Goal: Check status: Check status

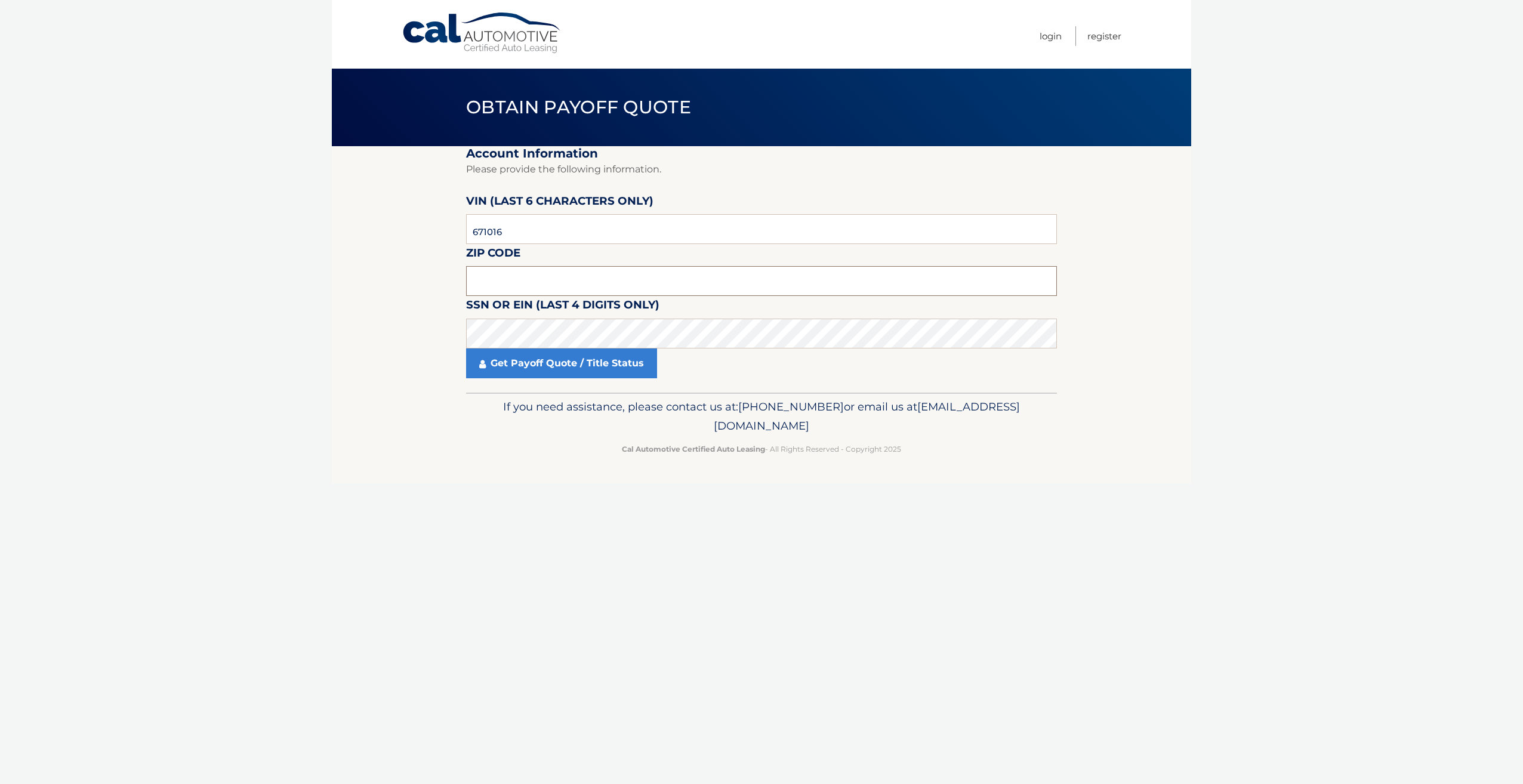
click at [537, 272] on input "text" at bounding box center [761, 281] width 591 height 30
click at [536, 274] on input "text" at bounding box center [761, 281] width 591 height 30
type input "19020"
click at [566, 355] on link "Get Payoff Quote / Title Status" at bounding box center [561, 364] width 191 height 30
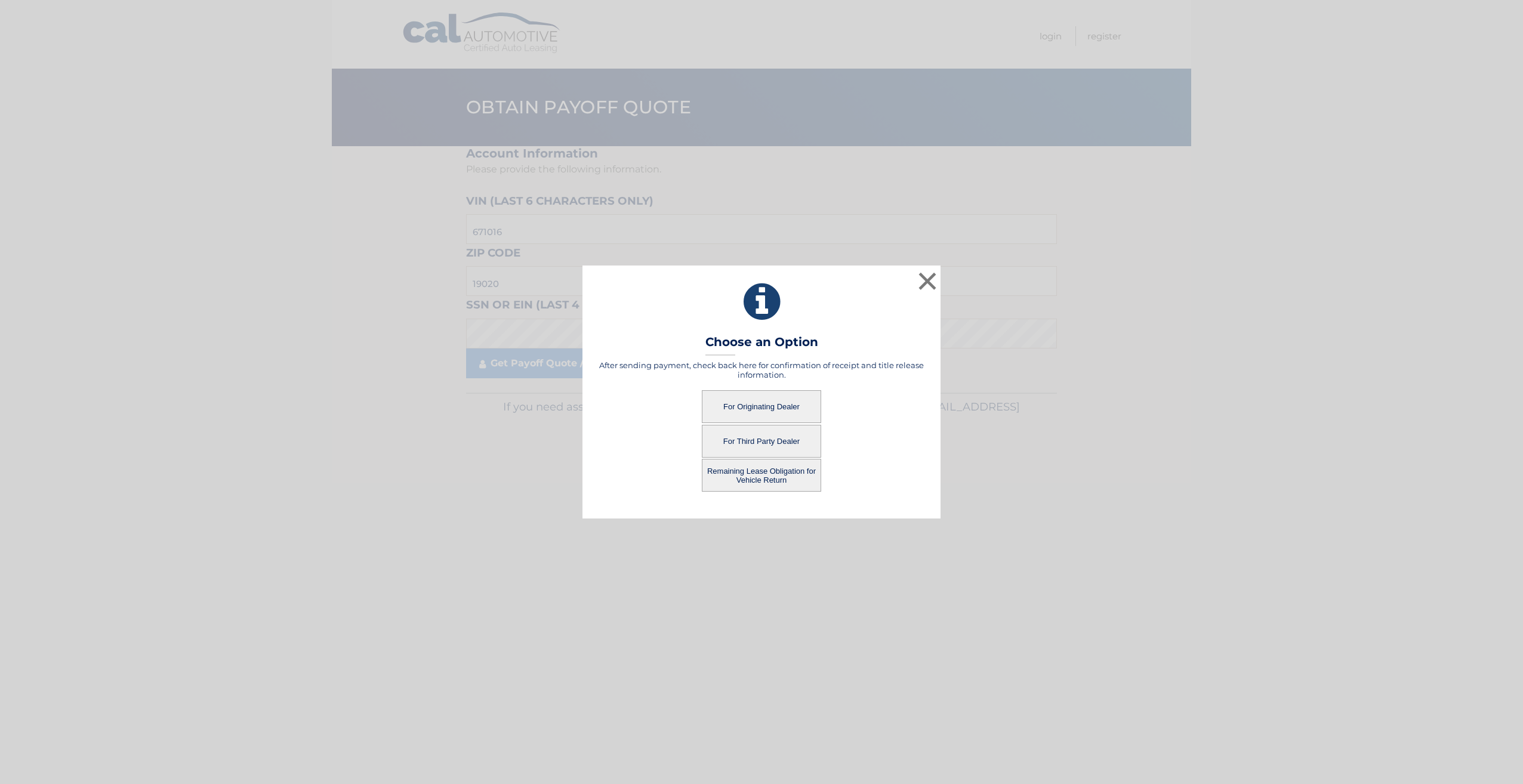
click at [806, 407] on button "For Originating Dealer" at bounding box center [761, 407] width 119 height 33
click at [747, 476] on button "Remaining Lease Obligation for Vehicle Return" at bounding box center [761, 476] width 119 height 33
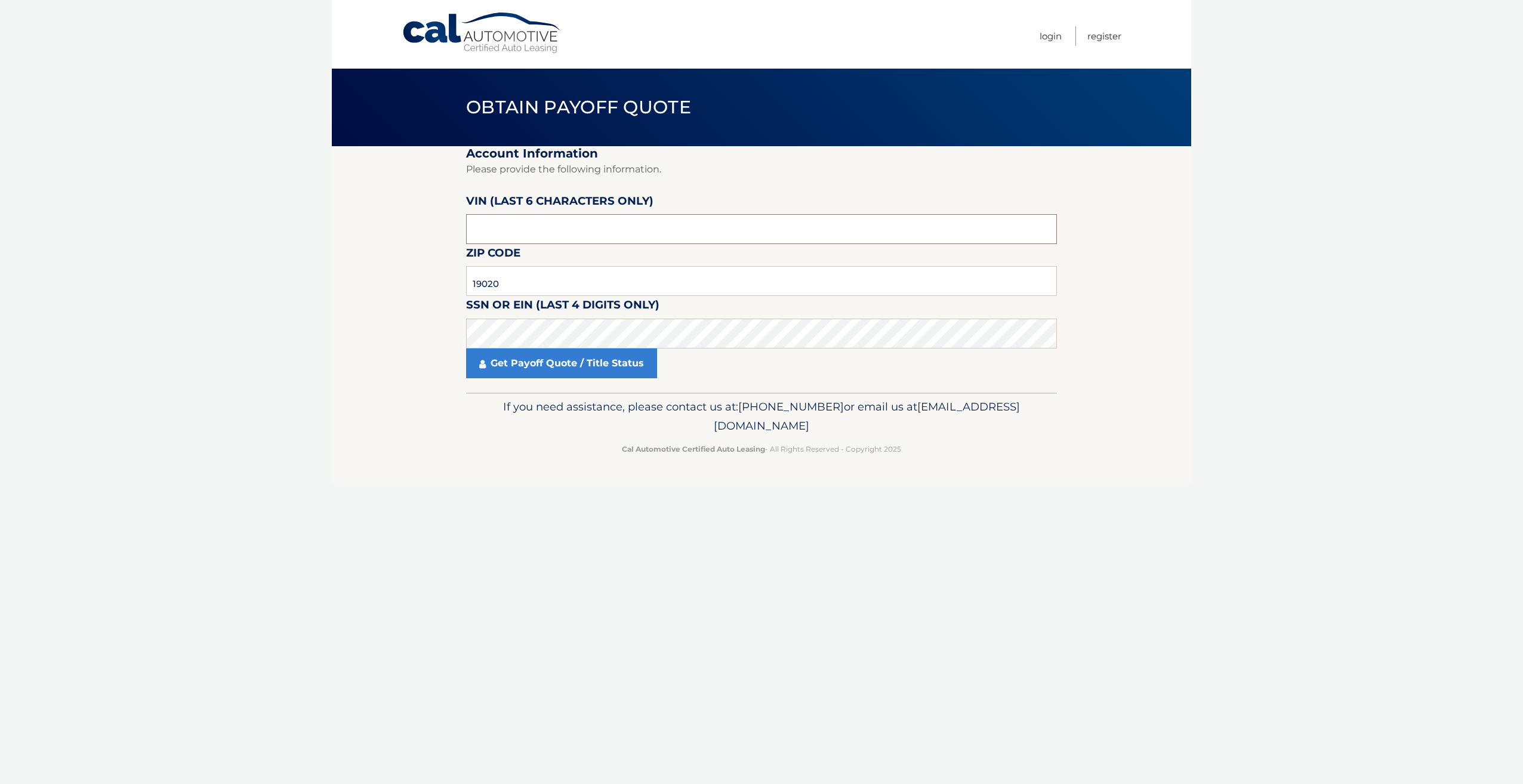
click at [527, 223] on input "text" at bounding box center [761, 229] width 591 height 30
paste input "443Jea"
type input "443Jea"
drag, startPoint x: 511, startPoint y: 223, endPoint x: 410, endPoint y: 229, distance: 101.2
click at [411, 228] on section "Account Information Please provide the following information. VIN (last 6 chara…" at bounding box center [762, 269] width 859 height 246
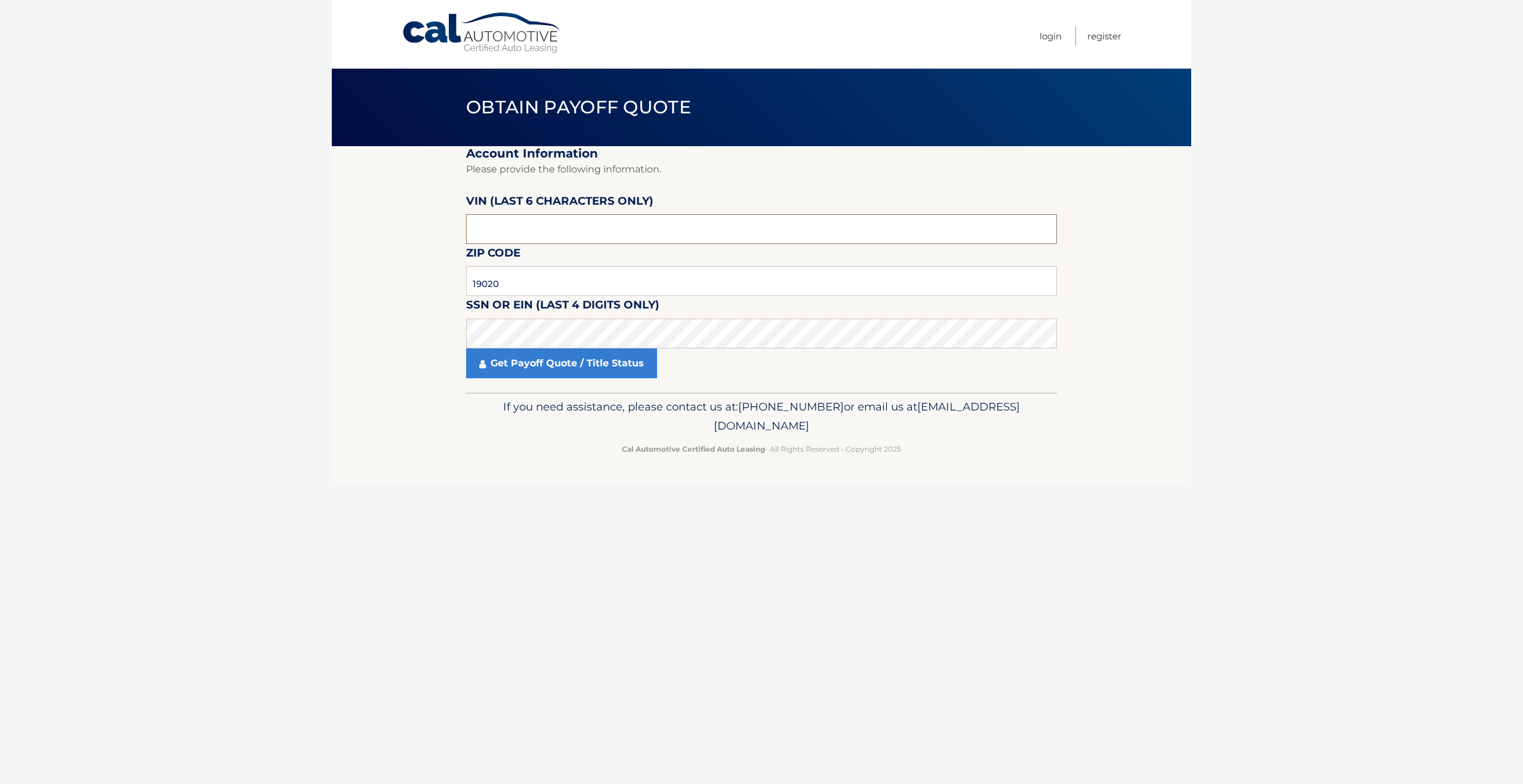
click at [584, 225] on input "text" at bounding box center [761, 229] width 591 height 30
paste input "671016"
type input "671016"
click at [594, 370] on link "Get Payoff Quote / Title Status" at bounding box center [561, 364] width 191 height 30
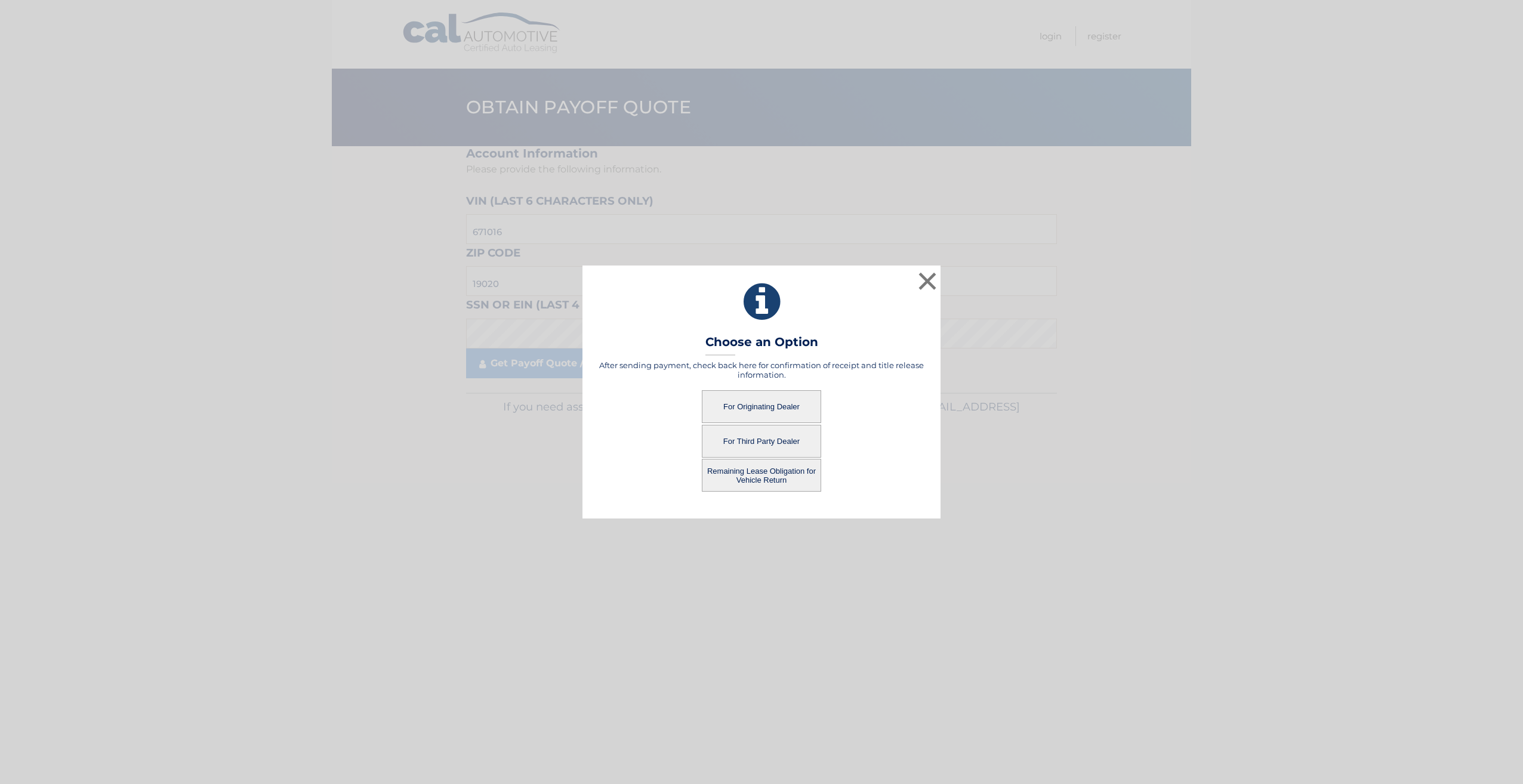
click at [772, 473] on button "Remaining Lease Obligation for Vehicle Return" at bounding box center [761, 476] width 119 height 33
click at [782, 479] on button "Remaining Lease Obligation for Vehicle Return" at bounding box center [761, 476] width 119 height 33
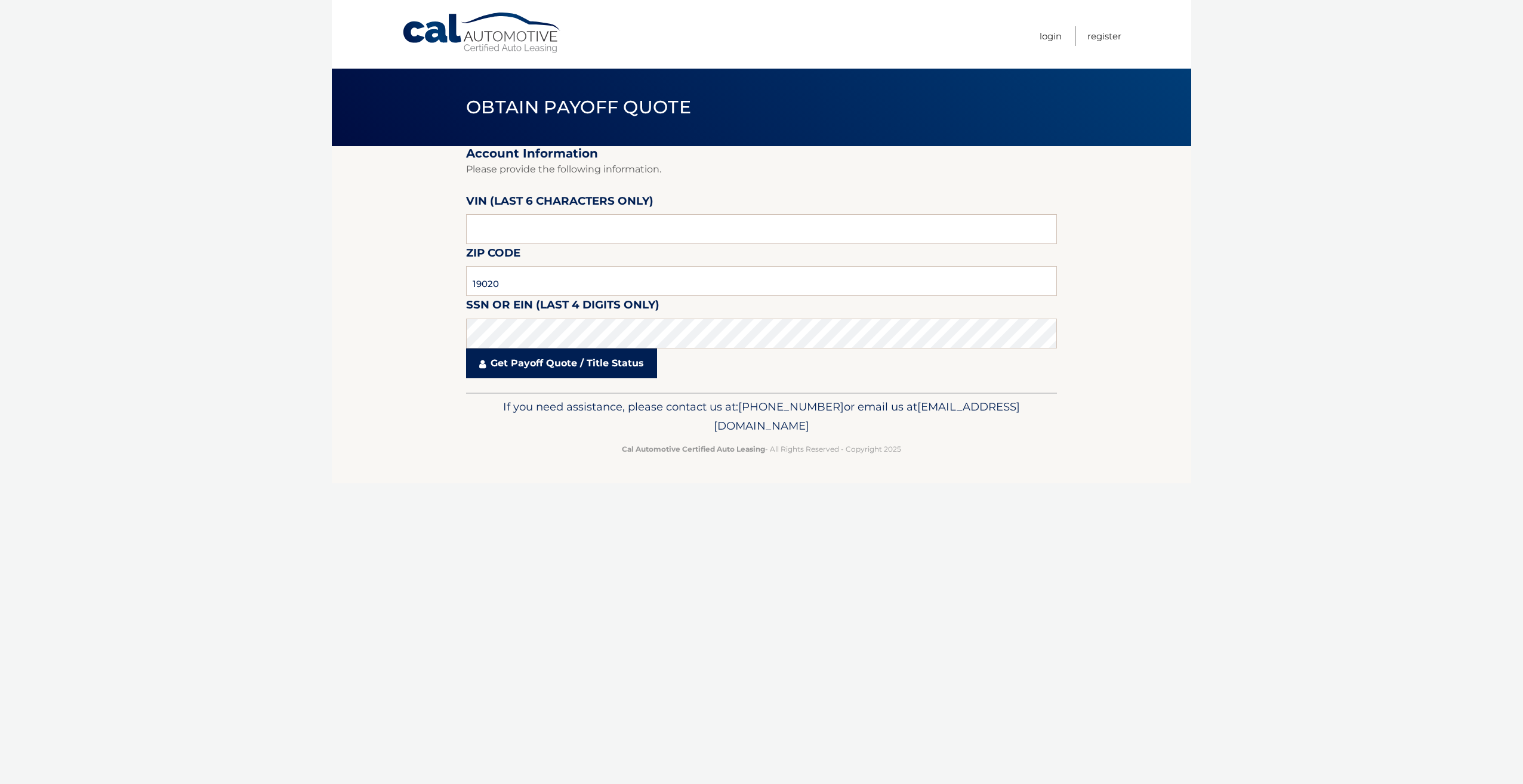
click at [586, 365] on link "Get Payoff Quote / Title Status" at bounding box center [561, 364] width 191 height 30
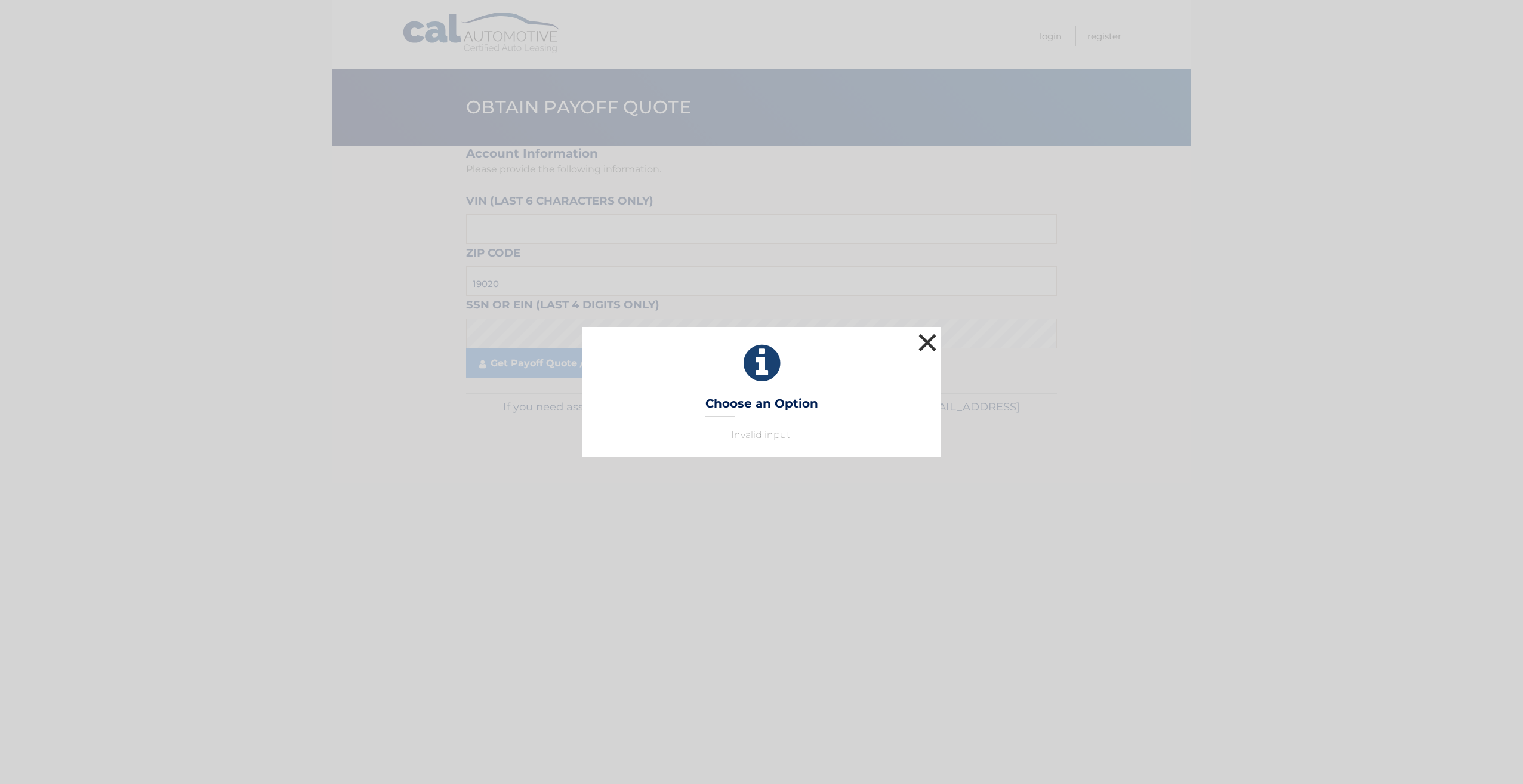
click at [931, 339] on button "×" at bounding box center [927, 343] width 24 height 24
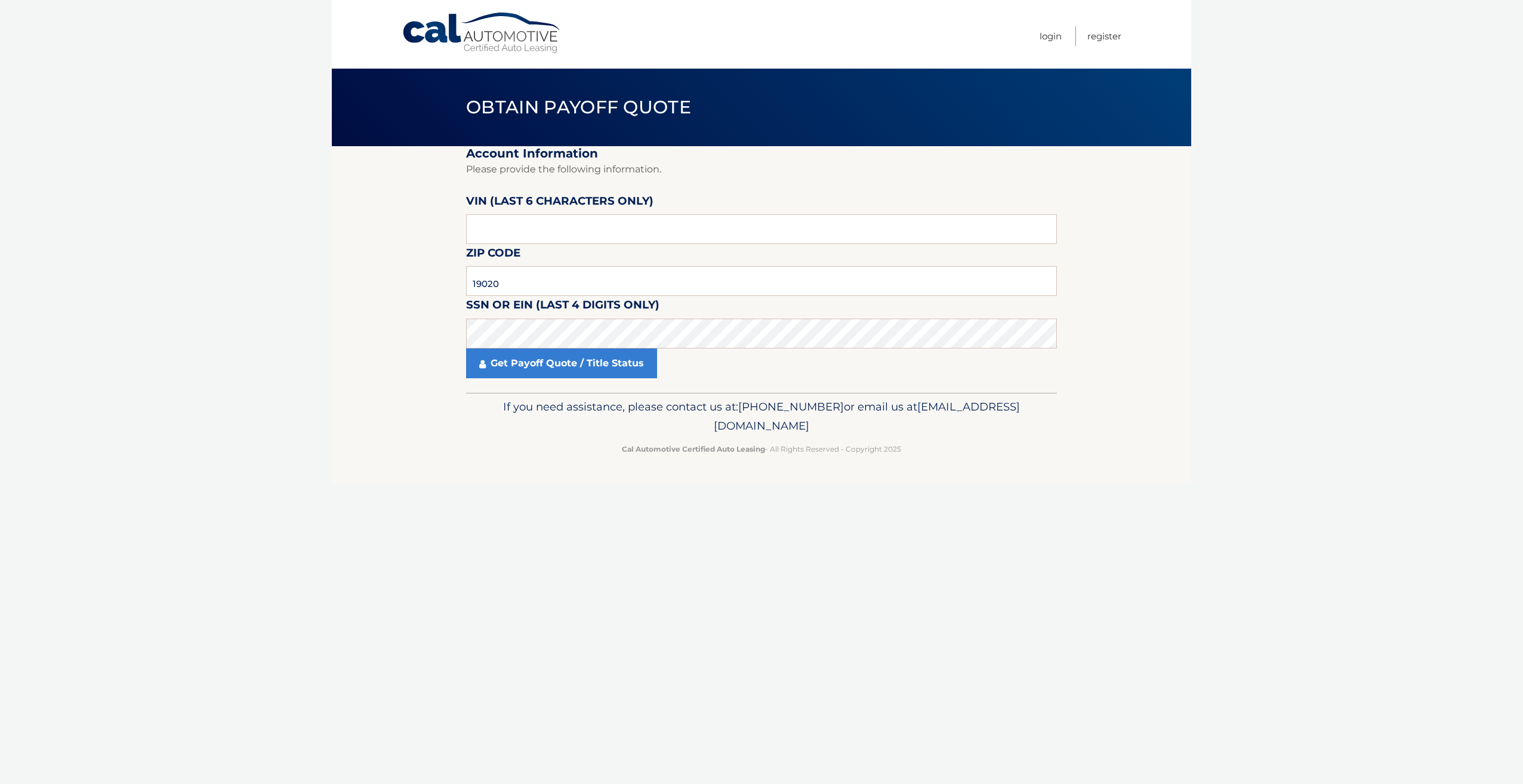
click at [462, 238] on section "Account Information Please provide the following information. VIN (last 6 chara…" at bounding box center [762, 269] width 859 height 246
click at [479, 236] on input "text" at bounding box center [761, 229] width 591 height 30
paste input "671016"
type input "671016"
click at [536, 367] on link "Get Payoff Quote / Title Status" at bounding box center [561, 364] width 191 height 30
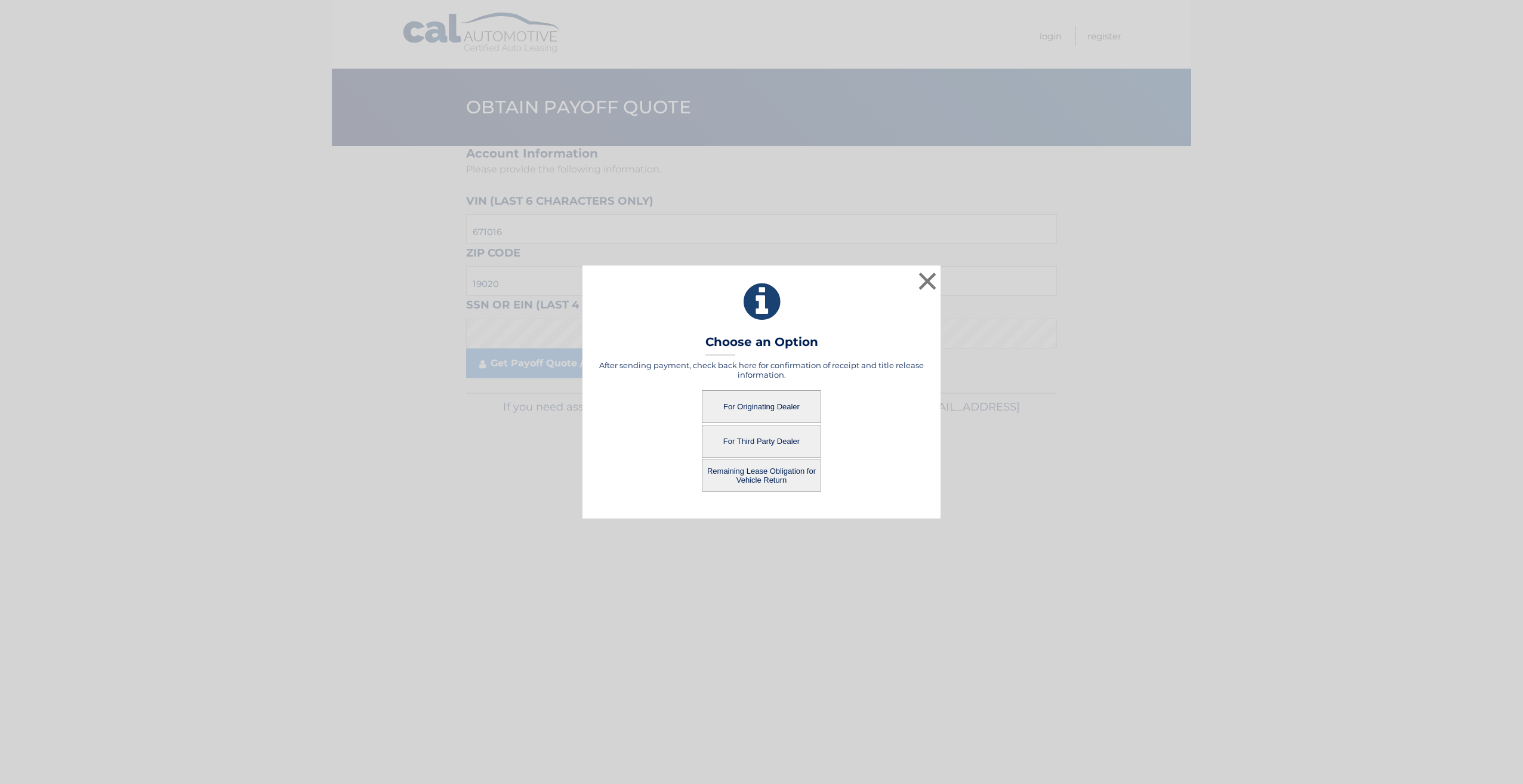
click at [717, 396] on button "For Originating Dealer" at bounding box center [761, 407] width 119 height 33
click at [779, 409] on button "For Originating Dealer" at bounding box center [761, 407] width 119 height 33
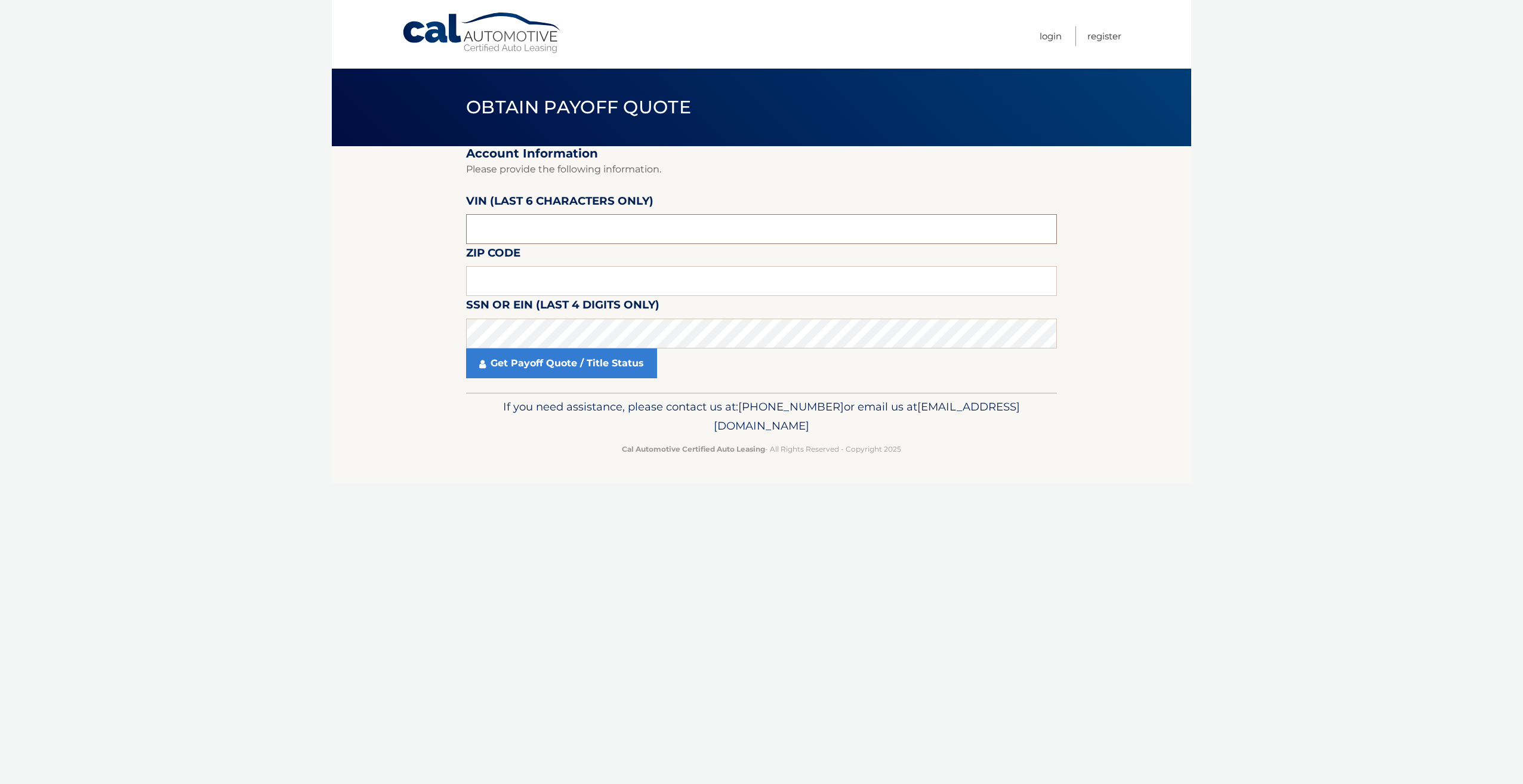
click at [521, 229] on input "text" at bounding box center [761, 229] width 591 height 30
paste input "671016"
type input "671016"
click at [532, 284] on input "text" at bounding box center [761, 281] width 591 height 30
type input "19020"
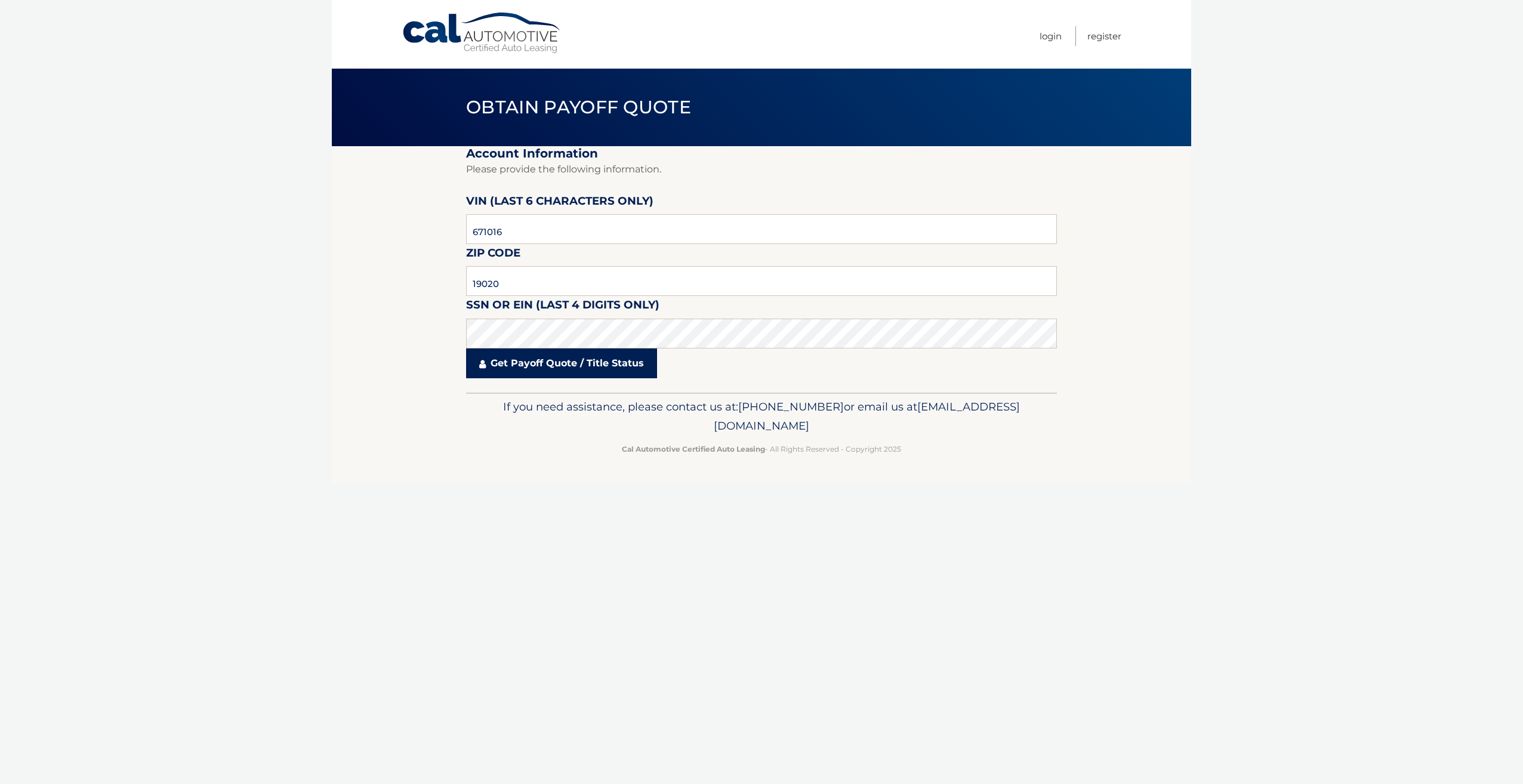
click at [551, 356] on link "Get Payoff Quote / Title Status" at bounding box center [561, 364] width 191 height 30
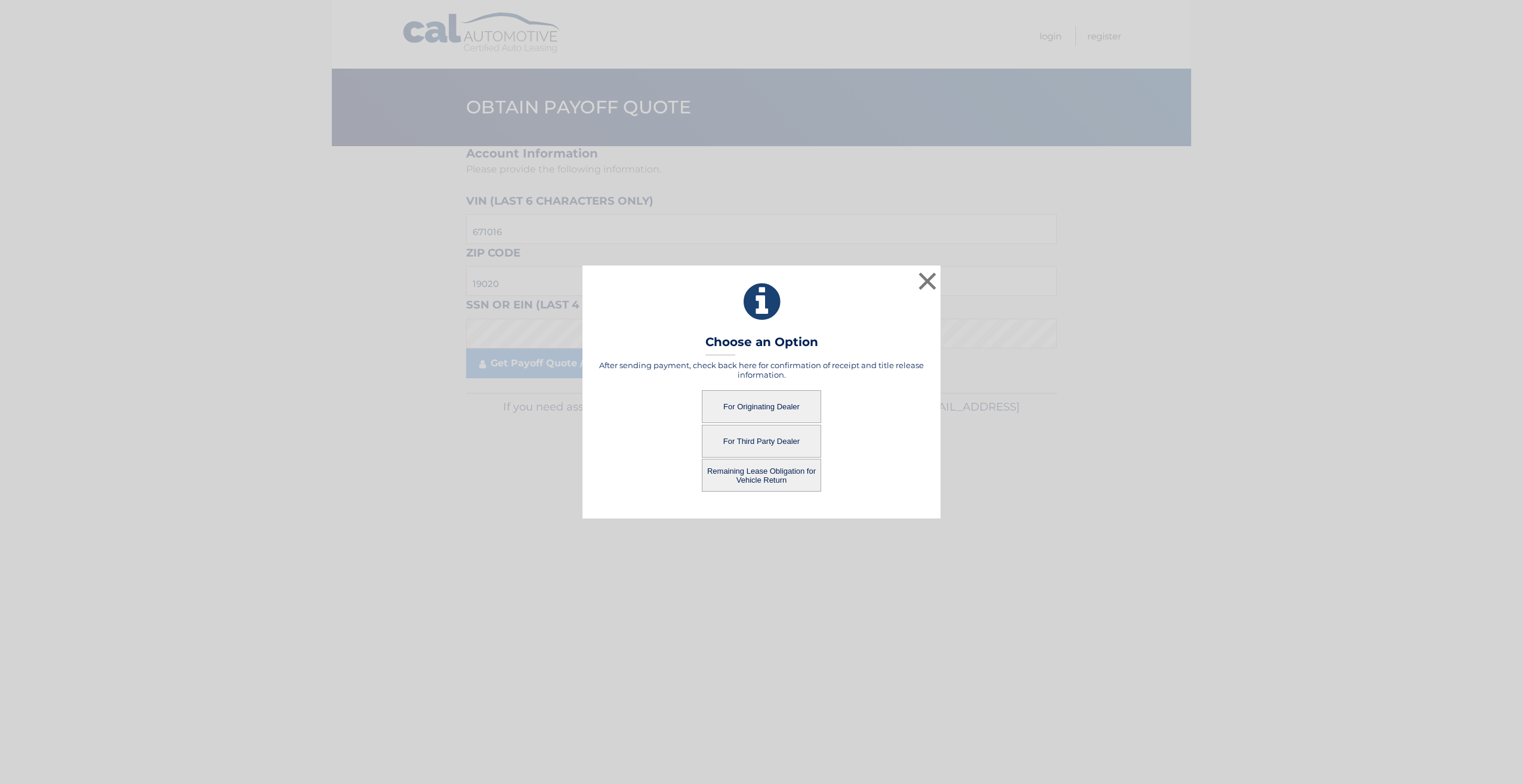
click at [781, 403] on button "For Originating Dealer" at bounding box center [761, 407] width 119 height 33
drag, startPoint x: 491, startPoint y: 447, endPoint x: 485, endPoint y: 452, distance: 7.8
drag, startPoint x: 485, startPoint y: 452, endPoint x: 493, endPoint y: 413, distance: 39.8
click at [493, 413] on div "× Choose an Option After sending payment, check back here for confirmation of r…" at bounding box center [761, 392] width 1513 height 253
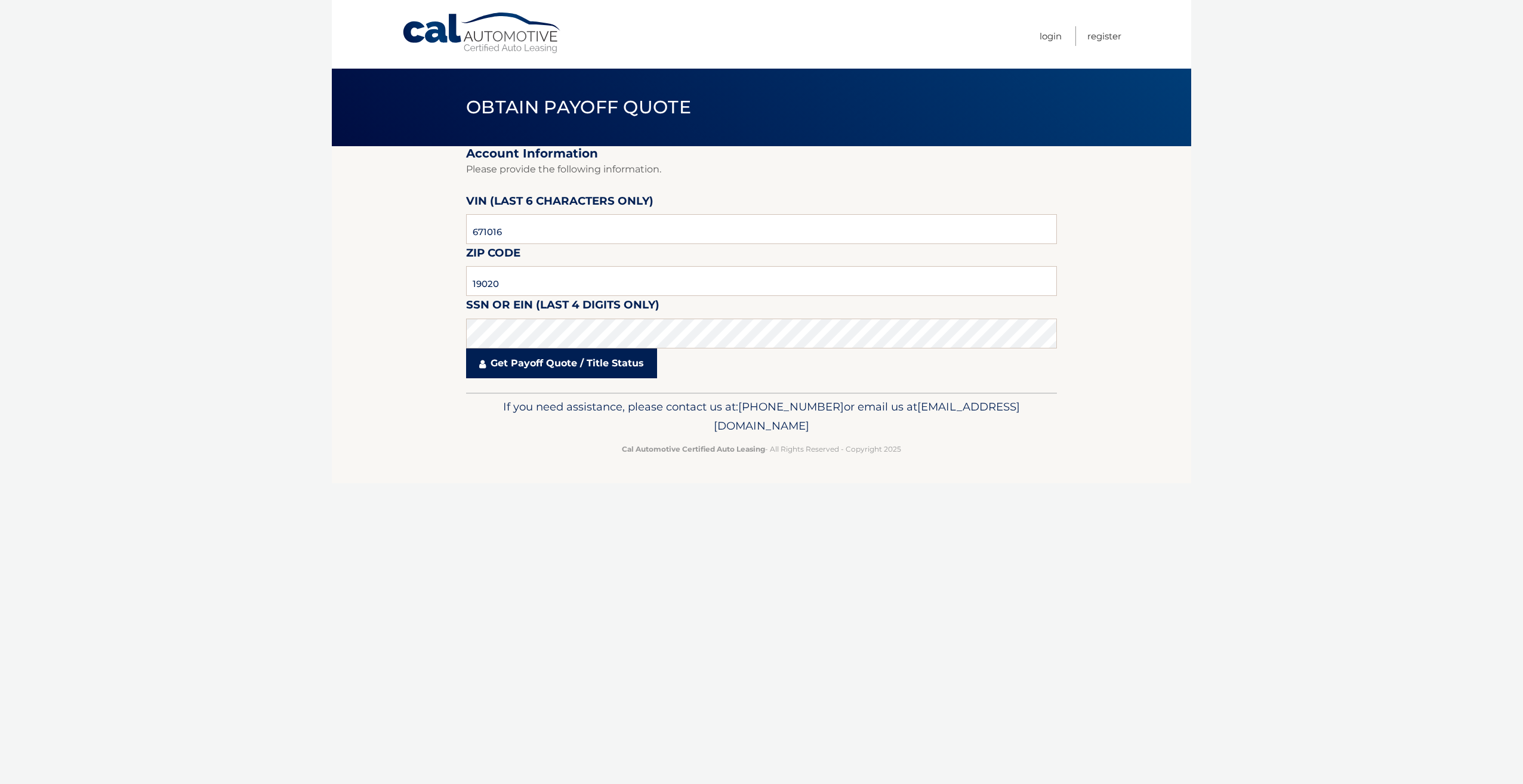
click at [495, 372] on link "Get Payoff Quote / Title Status" at bounding box center [561, 364] width 191 height 30
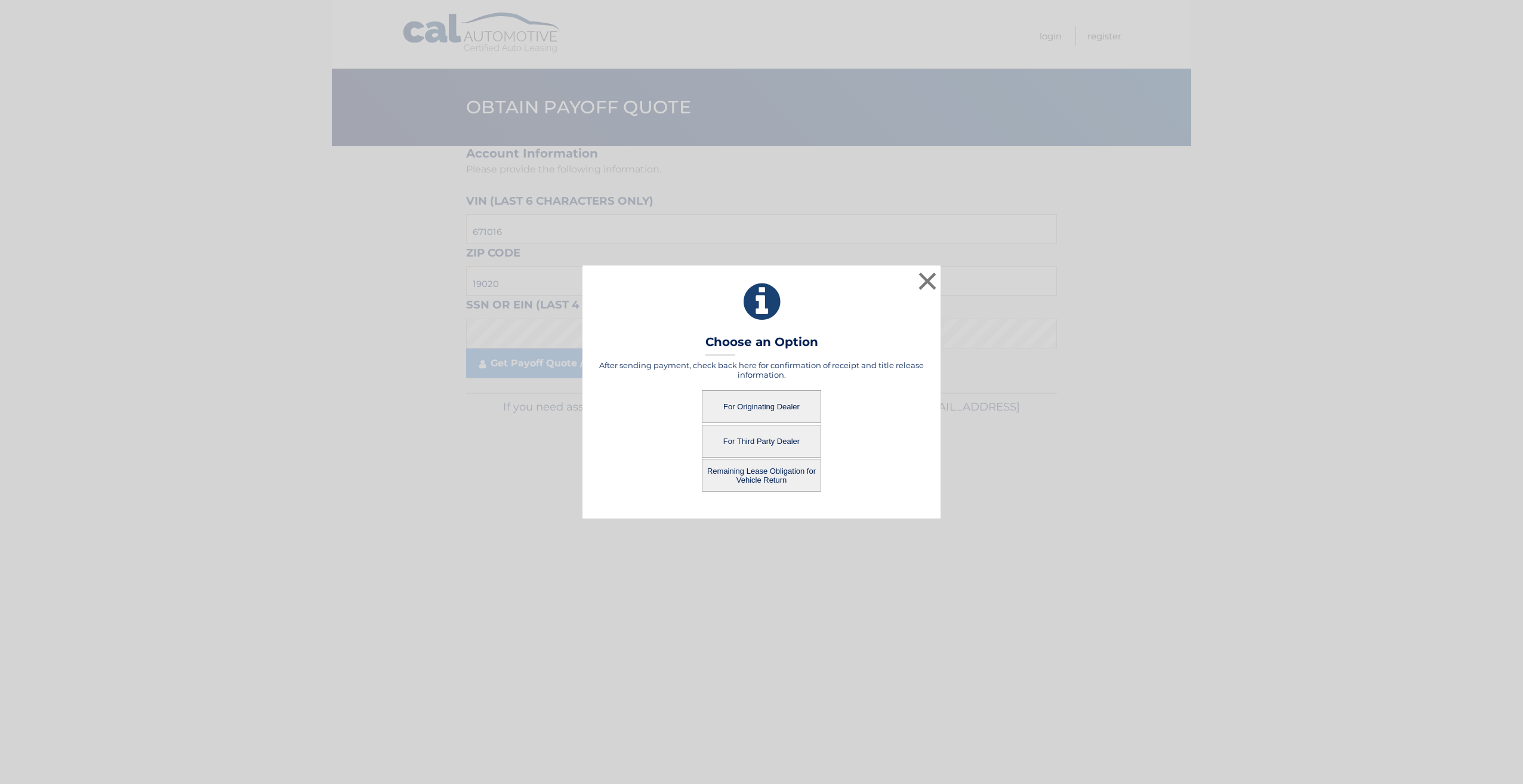
click at [766, 411] on button "For Originating Dealer" at bounding box center [761, 407] width 119 height 33
click at [780, 470] on button "Remaining Lease Obligation for Vehicle Return" at bounding box center [761, 476] width 119 height 33
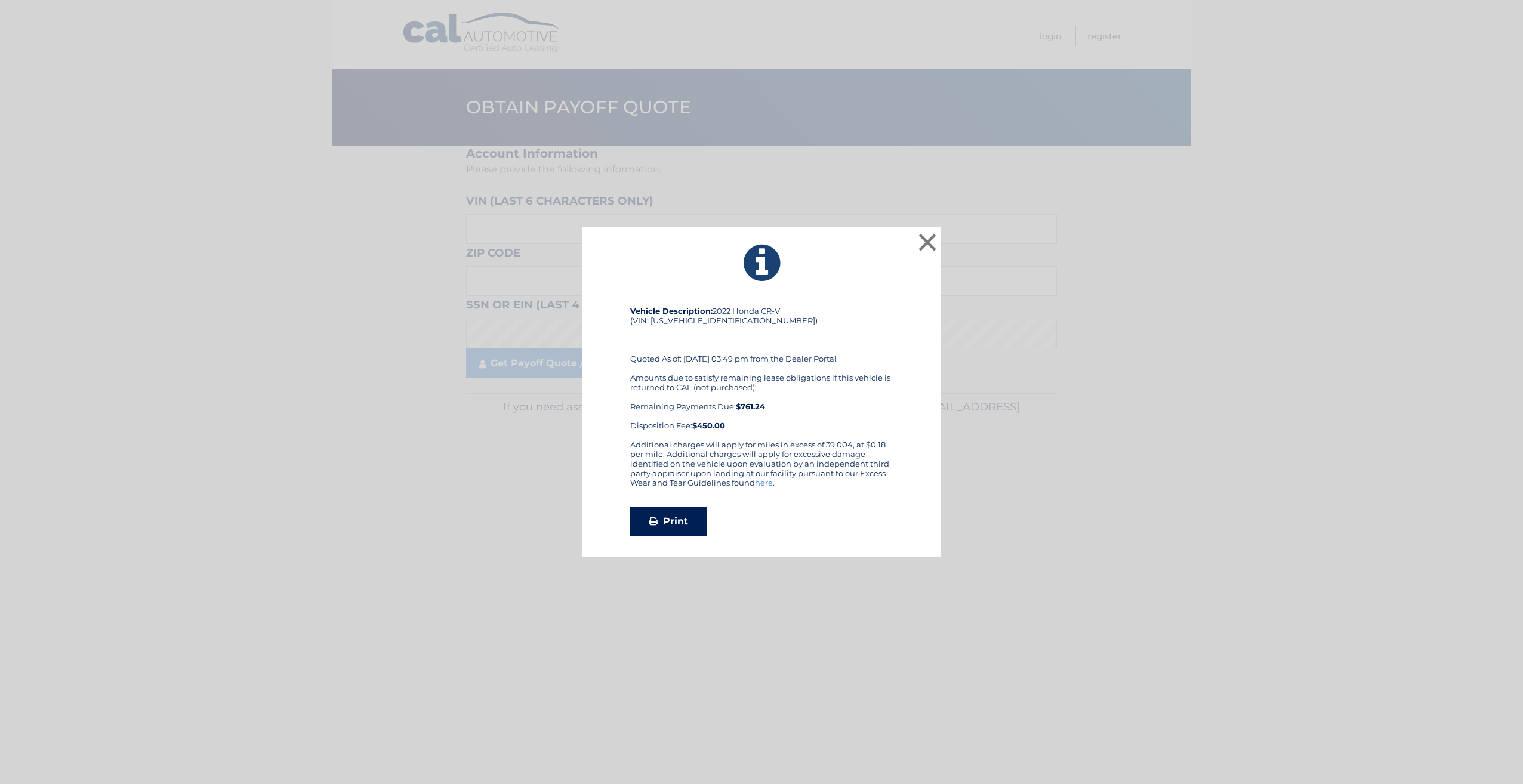
click at [662, 519] on link "Print" at bounding box center [668, 521] width 77 height 30
